Goal: Task Accomplishment & Management: Use online tool/utility

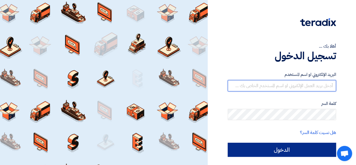
type input "[EMAIL_ADDRESS][DOMAIN_NAME]"
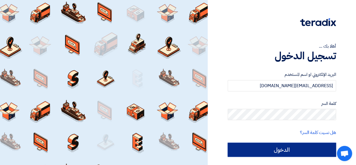
click at [285, 150] on input "الدخول" at bounding box center [282, 149] width 108 height 14
type input "Sign in"
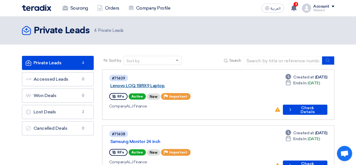
click at [160, 83] on link "Lenovo LOQ 15IRX9 Laptop." at bounding box center [180, 85] width 141 height 5
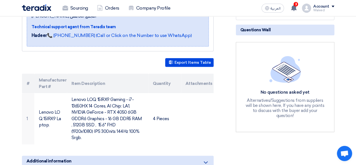
scroll to position [116, 0]
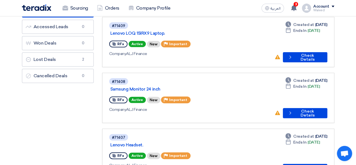
scroll to position [56, 0]
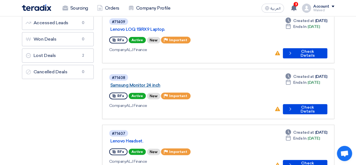
click at [145, 82] on link "Samsung Monitor 24 inch" at bounding box center [180, 84] width 141 height 5
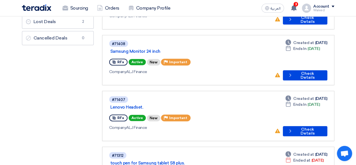
scroll to position [101, 0]
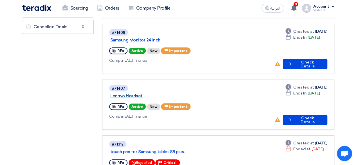
click at [144, 93] on link "Lenovo Headset." at bounding box center [180, 95] width 141 height 5
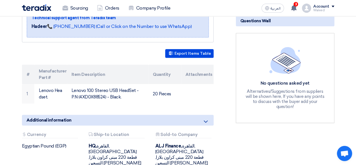
scroll to position [113, 0]
